Goal: Information Seeking & Learning: Learn about a topic

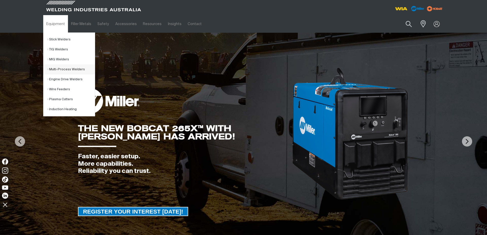
click at [65, 70] on link "Multi-Process Welders" at bounding box center [71, 69] width 48 height 10
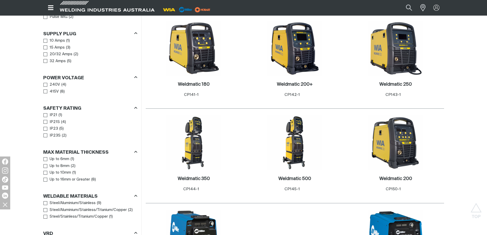
scroll to position [281, 0]
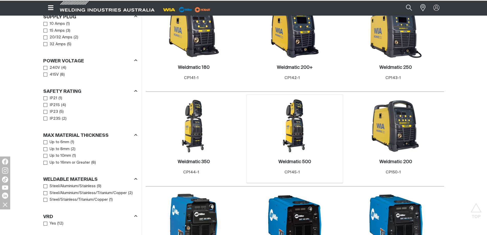
click at [292, 120] on img at bounding box center [294, 125] width 55 height 55
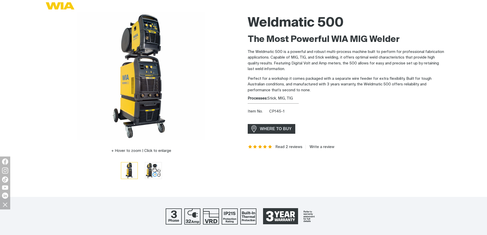
scroll to position [128, 0]
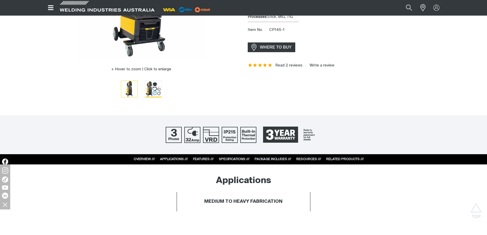
click at [149, 88] on img "Go to slide 2" at bounding box center [153, 89] width 16 height 16
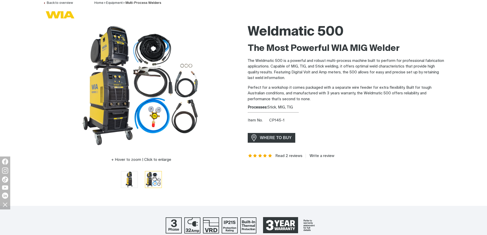
scroll to position [77, 0]
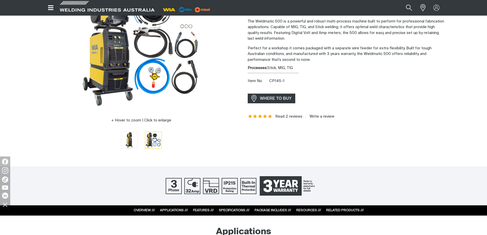
drag, startPoint x: 294, startPoint y: 189, endPoint x: 277, endPoint y: 187, distance: 17.1
drag, startPoint x: 277, startPoint y: 187, endPoint x: 311, endPoint y: 197, distance: 35.4
click at [311, 197] on div at bounding box center [243, 185] width 487 height 39
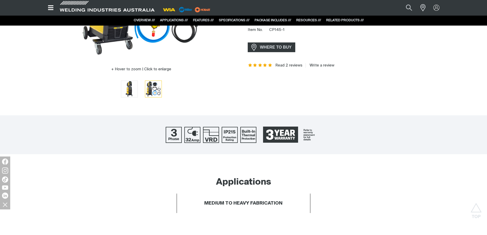
scroll to position [0, 0]
